Goal: Task Accomplishment & Management: Complete application form

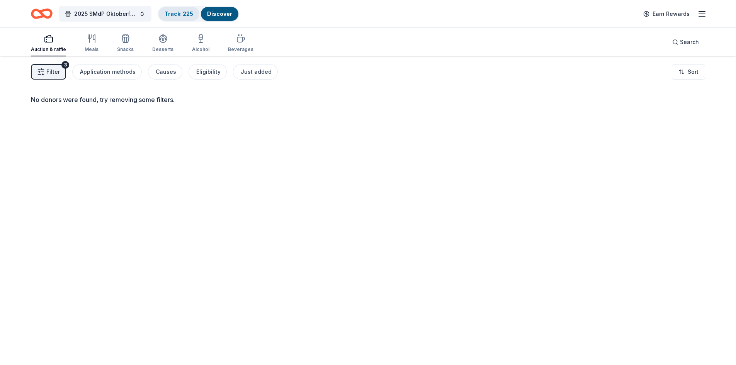
click at [175, 16] on link "Track · 225" at bounding box center [179, 13] width 29 height 7
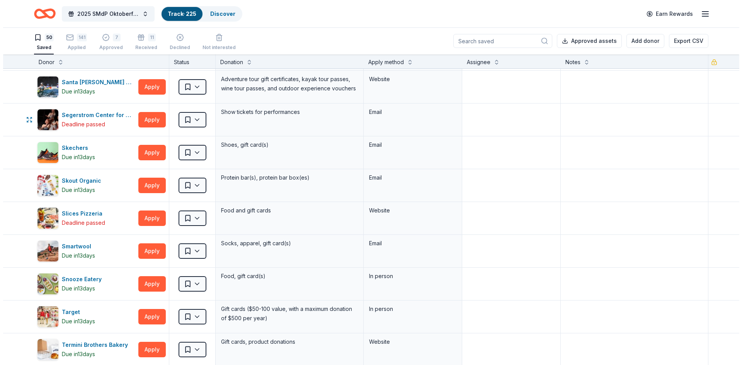
scroll to position [1120, 0]
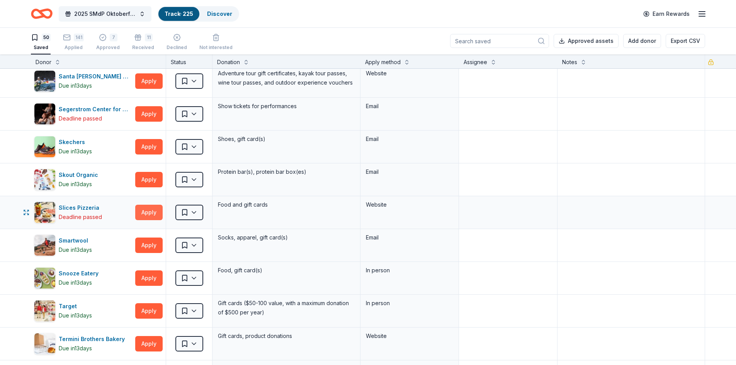
click at [151, 207] on button "Apply" at bounding box center [148, 212] width 27 height 15
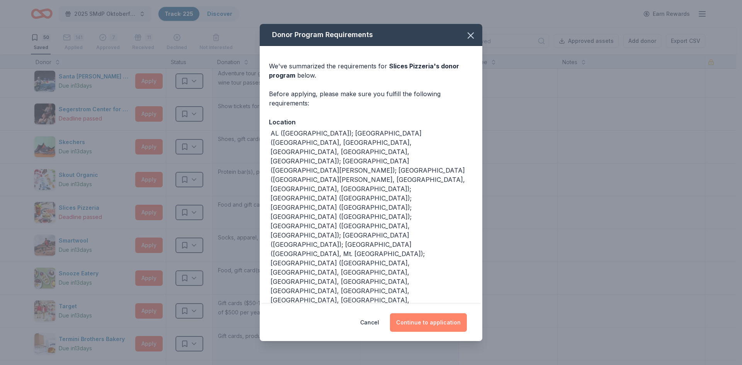
click at [449, 322] on button "Continue to application" at bounding box center [428, 322] width 77 height 19
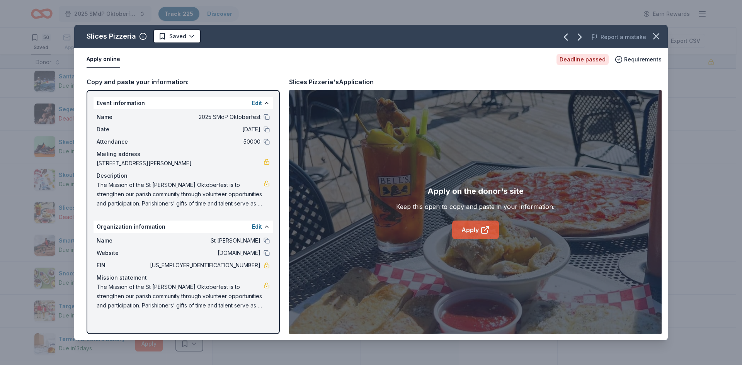
click at [476, 224] on link "Apply" at bounding box center [475, 230] width 47 height 19
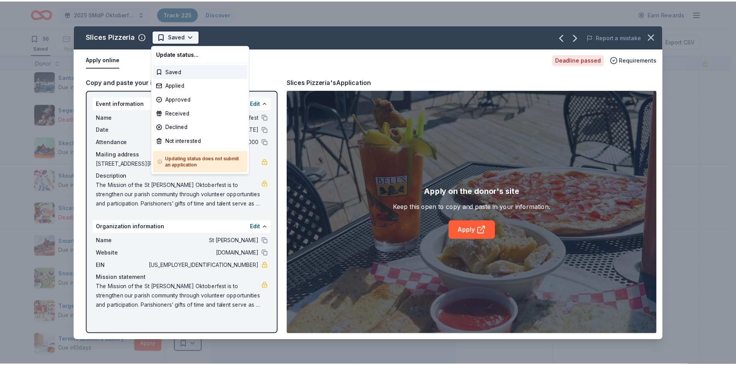
scroll to position [0, 0]
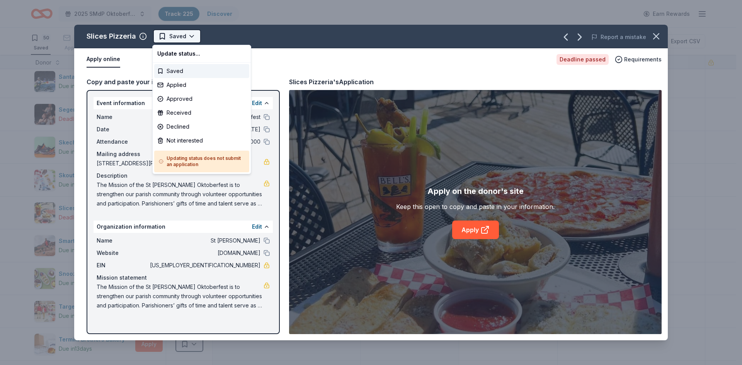
click at [194, 36] on html "2025 SMdP Oktoberfest Track · 225 Discover Earn Rewards 50 Saved 141 Applied 7 …" at bounding box center [371, 182] width 742 height 365
click at [173, 87] on div "Applied" at bounding box center [201, 85] width 95 height 14
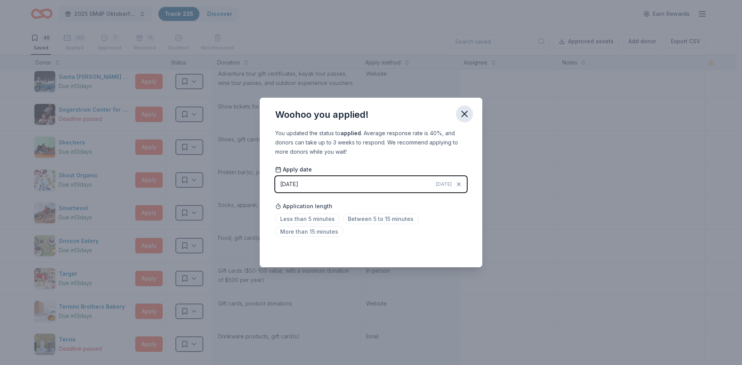
click at [466, 115] on icon "button" at bounding box center [464, 114] width 11 height 11
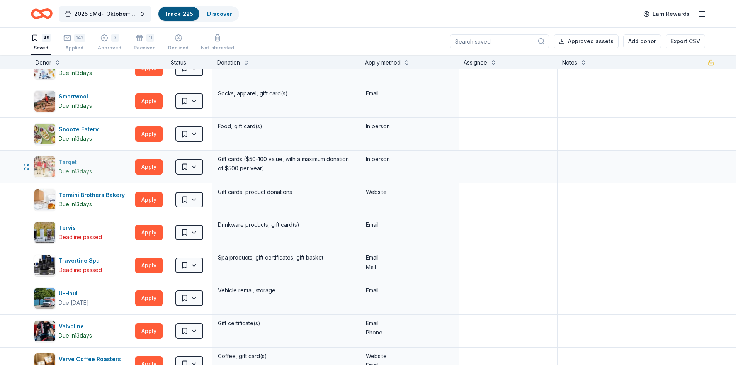
scroll to position [1236, 0]
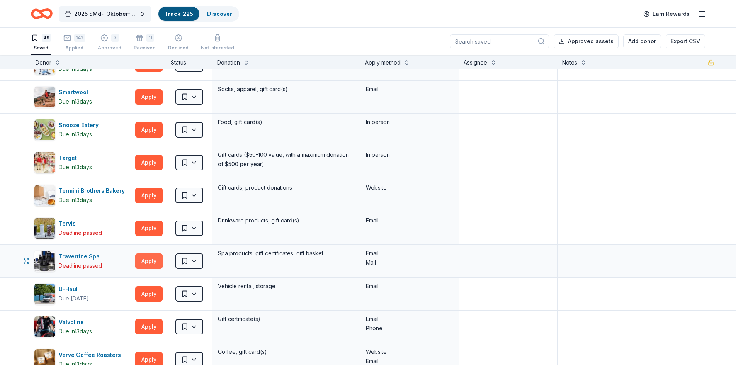
click at [156, 262] on button "Apply" at bounding box center [148, 260] width 27 height 15
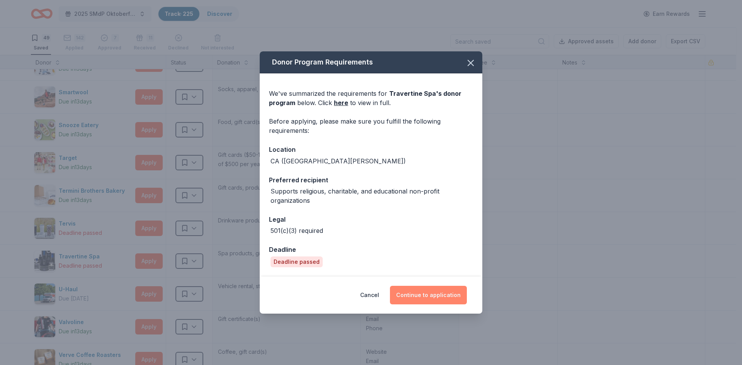
click at [433, 297] on button "Continue to application" at bounding box center [428, 295] width 77 height 19
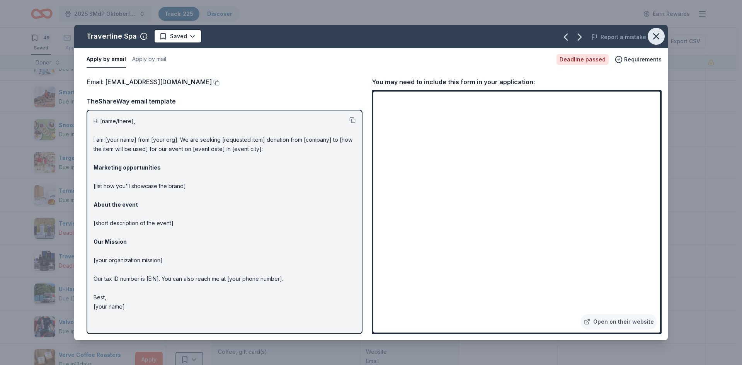
click at [653, 37] on icon "button" at bounding box center [656, 36] width 11 height 11
